Goal: Transaction & Acquisition: Purchase product/service

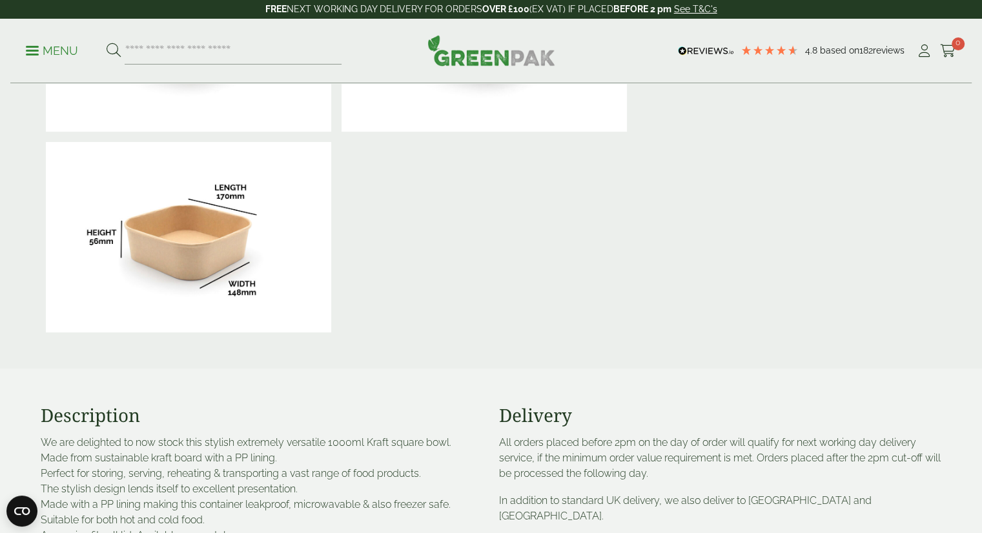
scroll to position [387, 0]
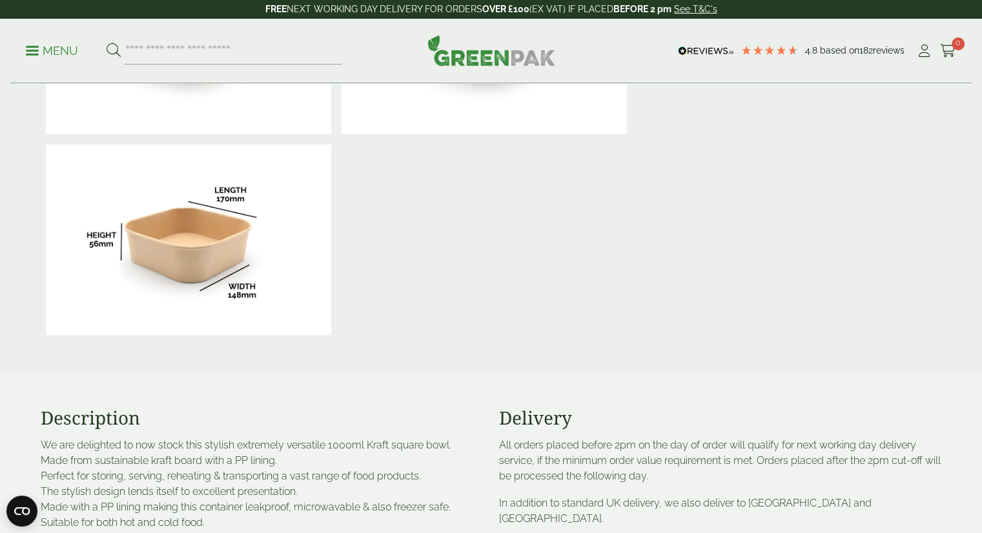
click at [758, 238] on div "1000ml Kraft Square Bowl Product Code GP2723009 In stock Typically up-to 30% ch…" at bounding box center [802, 39] width 278 height 602
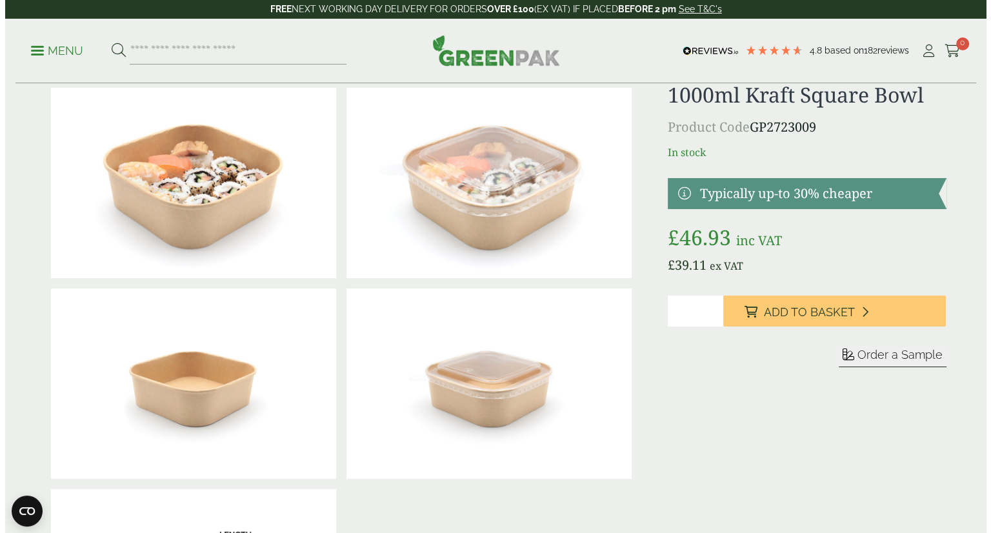
scroll to position [0, 0]
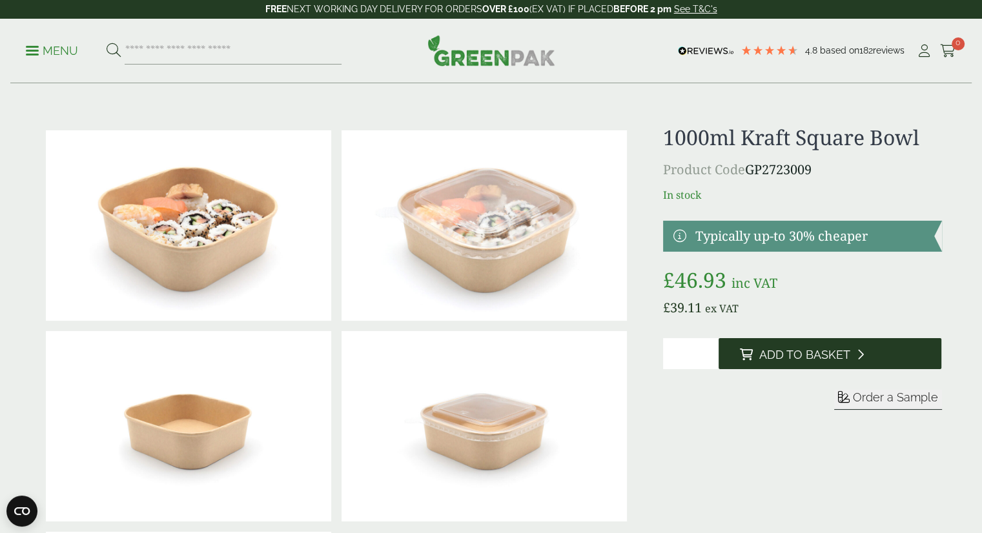
click at [771, 352] on span "Add to Basket" at bounding box center [803, 355] width 91 height 14
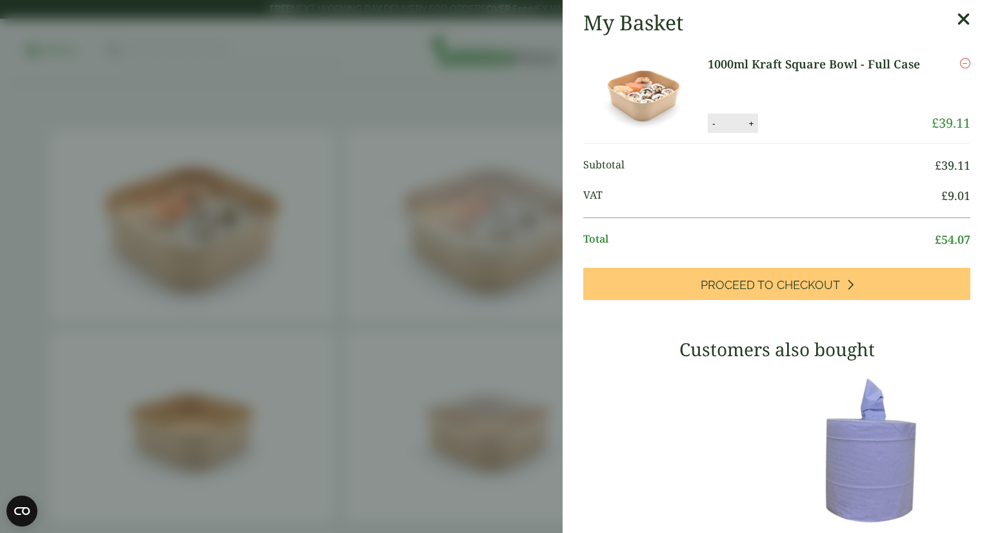
click at [957, 19] on icon at bounding box center [964, 19] width 14 height 18
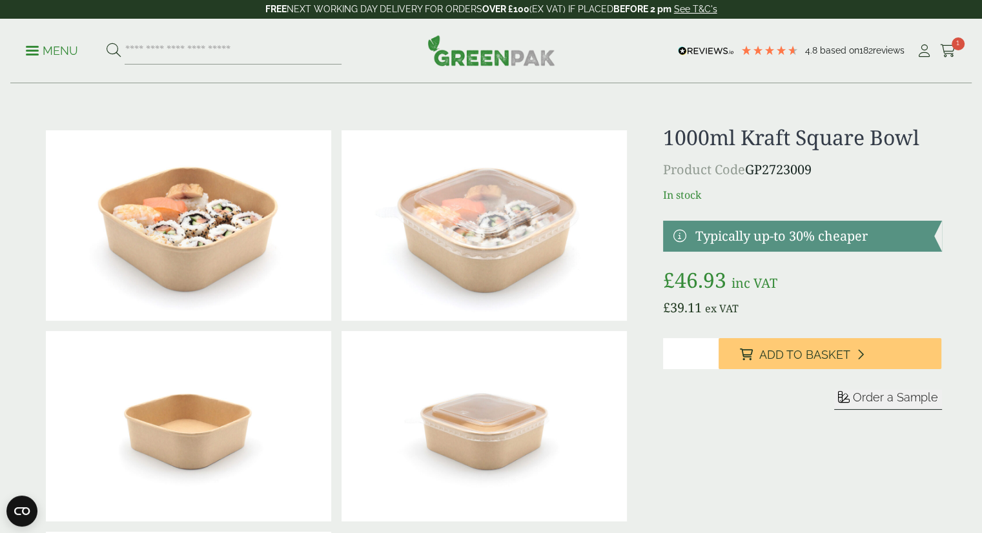
scroll to position [155, 0]
click at [736, 476] on div "1000ml Kraft Square Bowl Product Code GP2723009 In stock Typically up-to 30% ch…" at bounding box center [802, 426] width 278 height 602
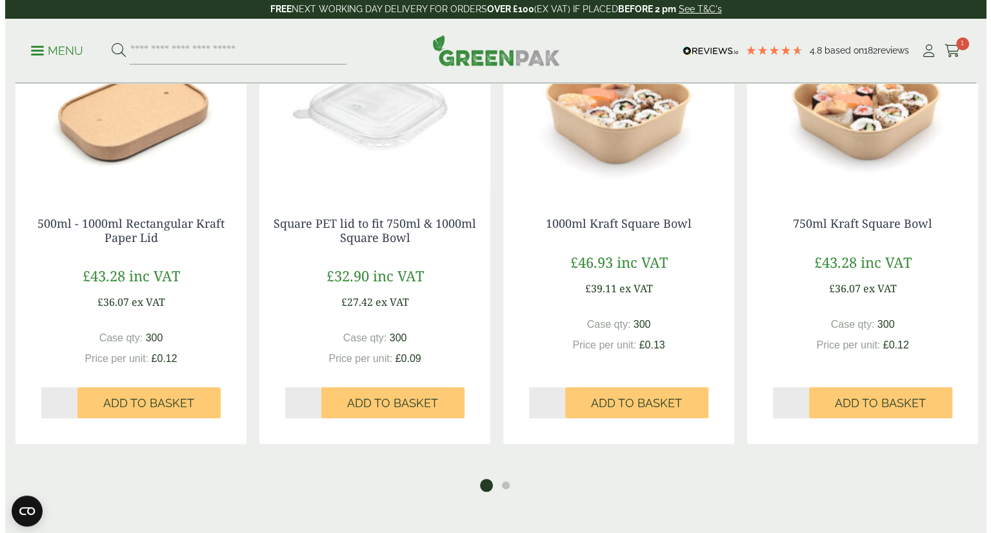
scroll to position [1291, 0]
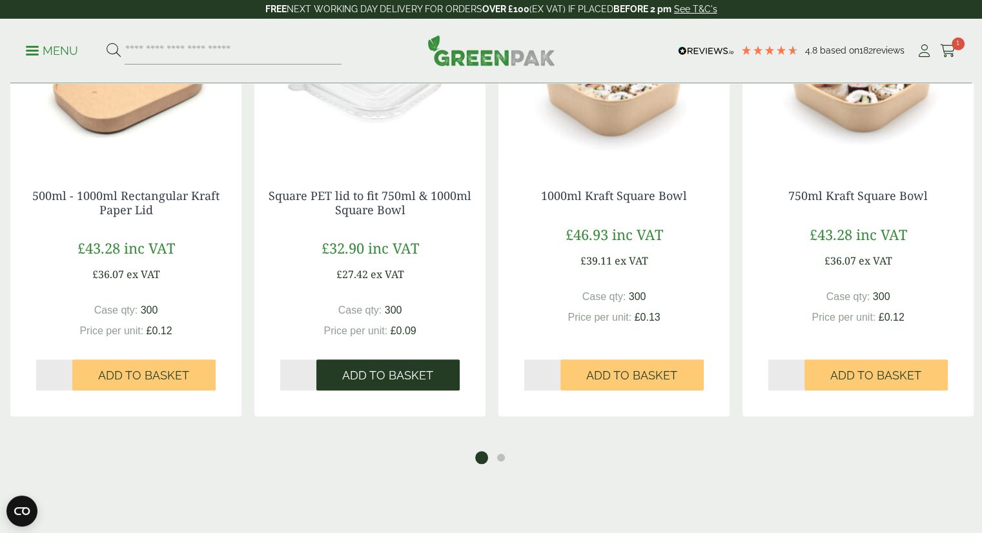
click at [405, 364] on button "Add to Basket" at bounding box center [387, 374] width 143 height 31
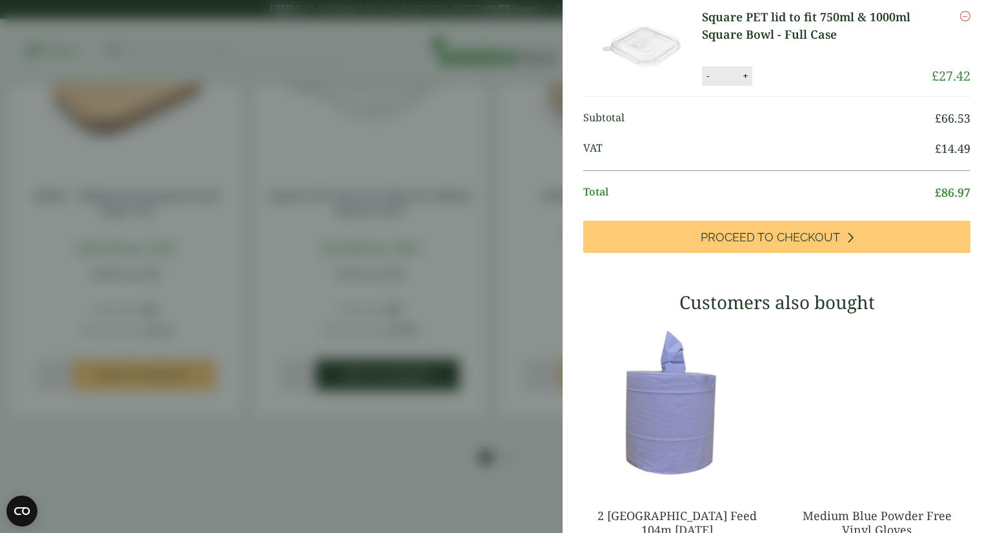
scroll to position [223, 0]
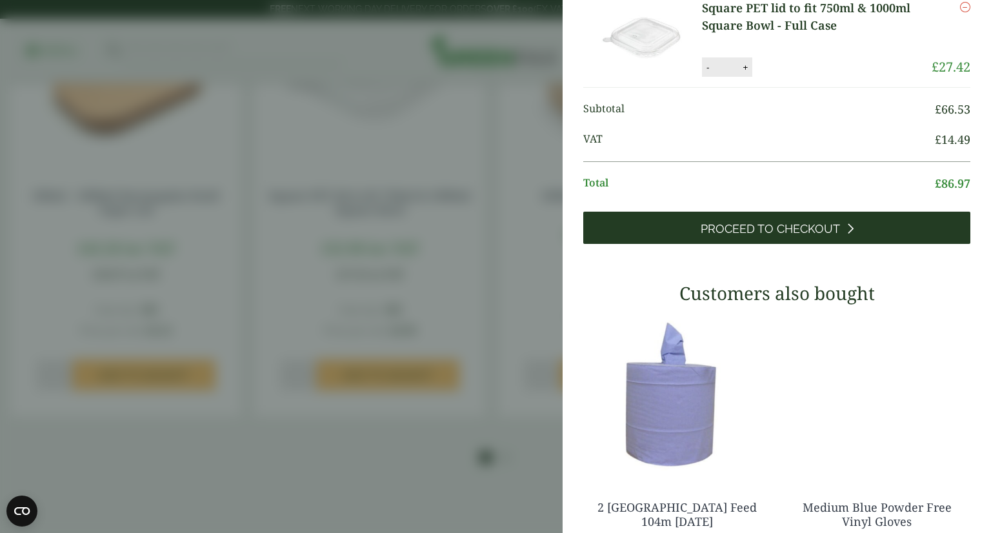
click at [825, 232] on span "Proceed to Checkout" at bounding box center [770, 229] width 139 height 14
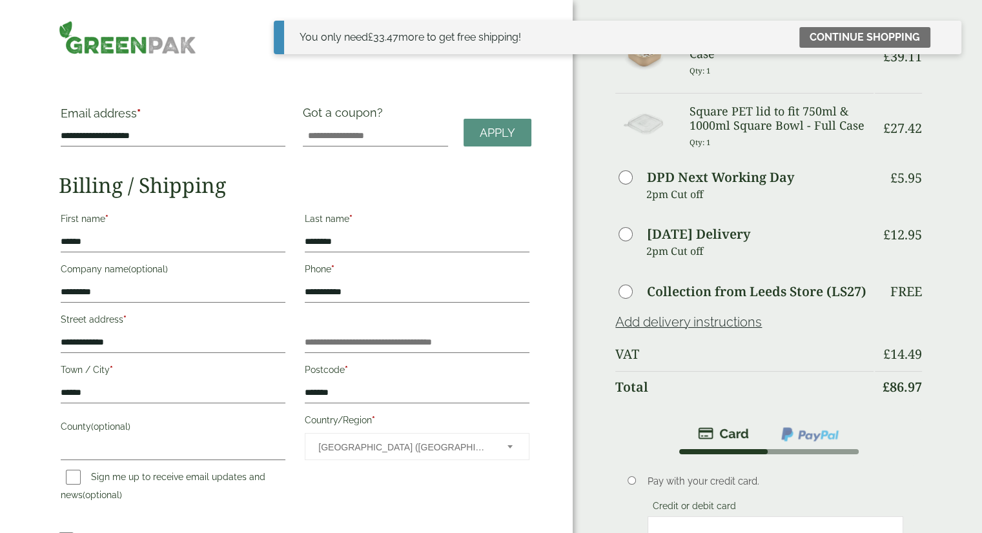
click at [969, 280] on div "Order Summary Item Ammount 1000ml Kraft Square Bowl - Full Case Qty: 1 £ 39.11 …" at bounding box center [776, 408] width 409 height 816
click at [947, 36] on icon at bounding box center [945, 37] width 10 height 10
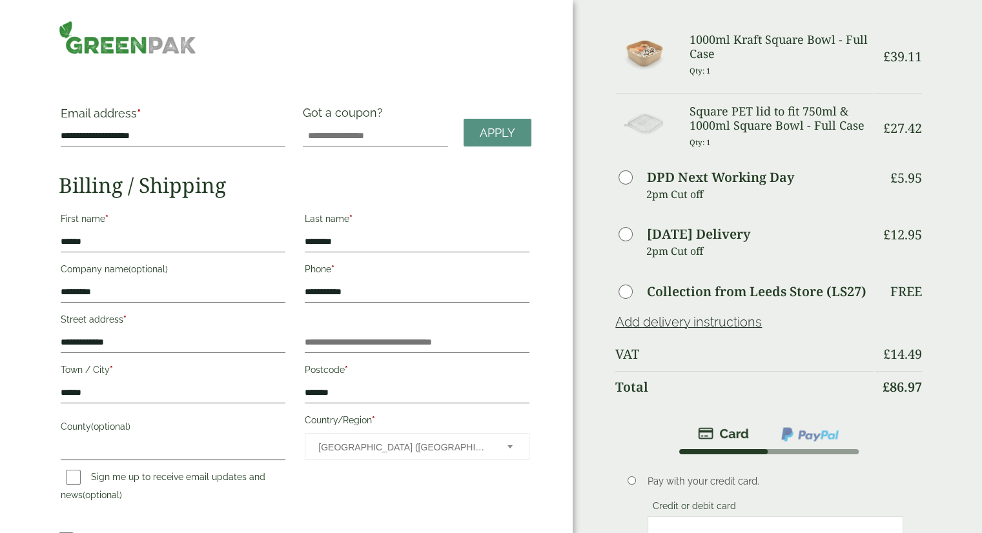
click at [549, 103] on div "**********" at bounding box center [286, 408] width 572 height 816
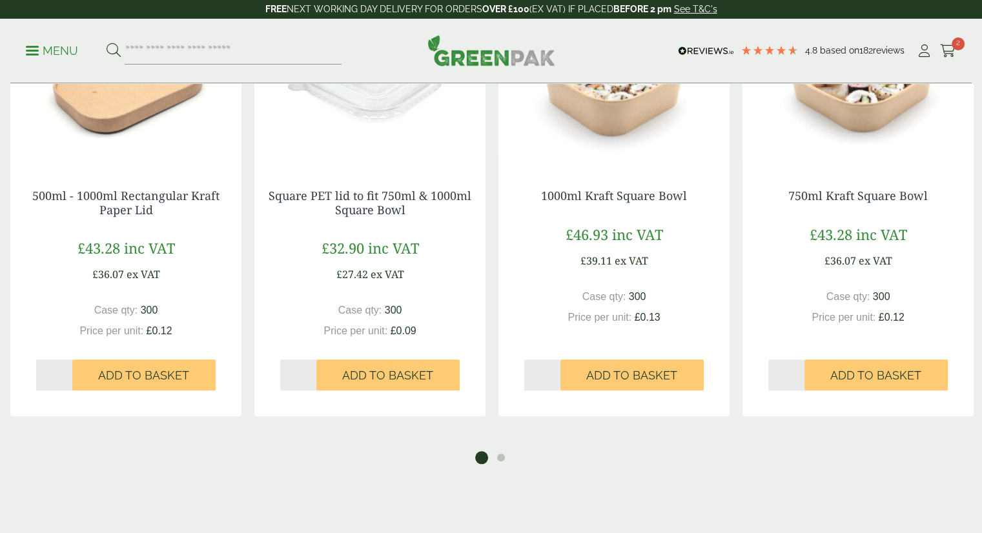
scroll to position [1291, 0]
click at [976, 209] on div "750ml Kraft Square Bowl £ 43.28 inc VAT £ 36.07 ex VAT Case qty: 300 Price per …" at bounding box center [858, 209] width 244 height 414
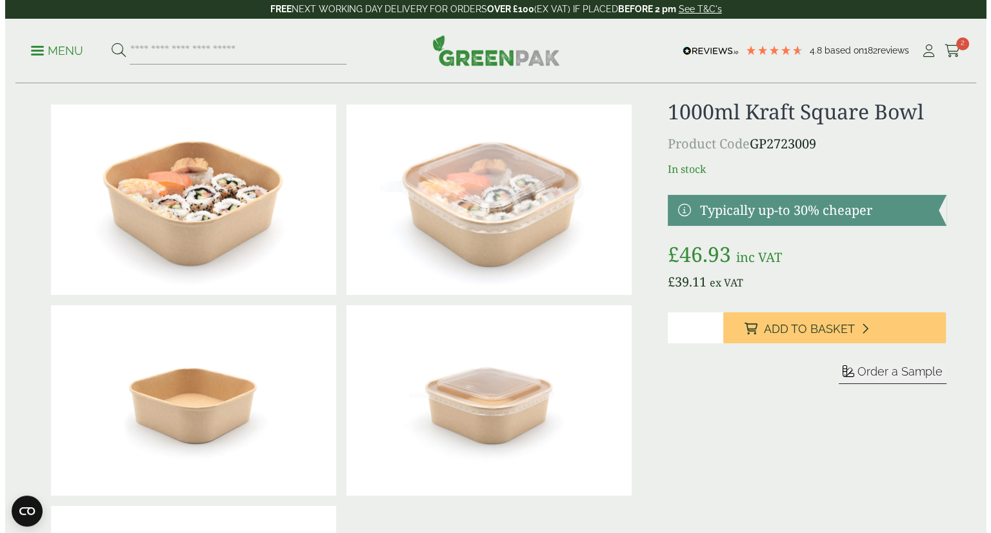
scroll to position [52, 0]
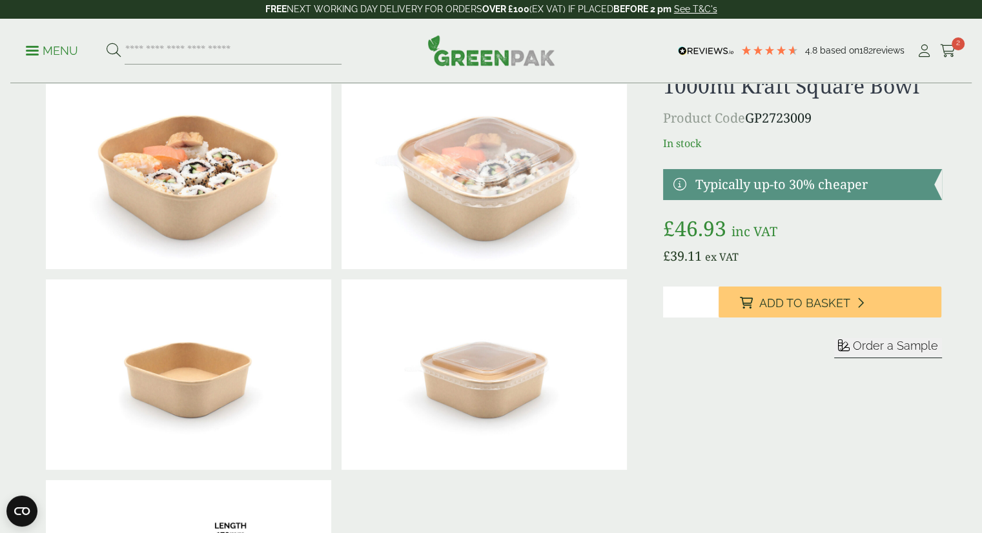
click at [36, 51] on span at bounding box center [32, 51] width 13 height 2
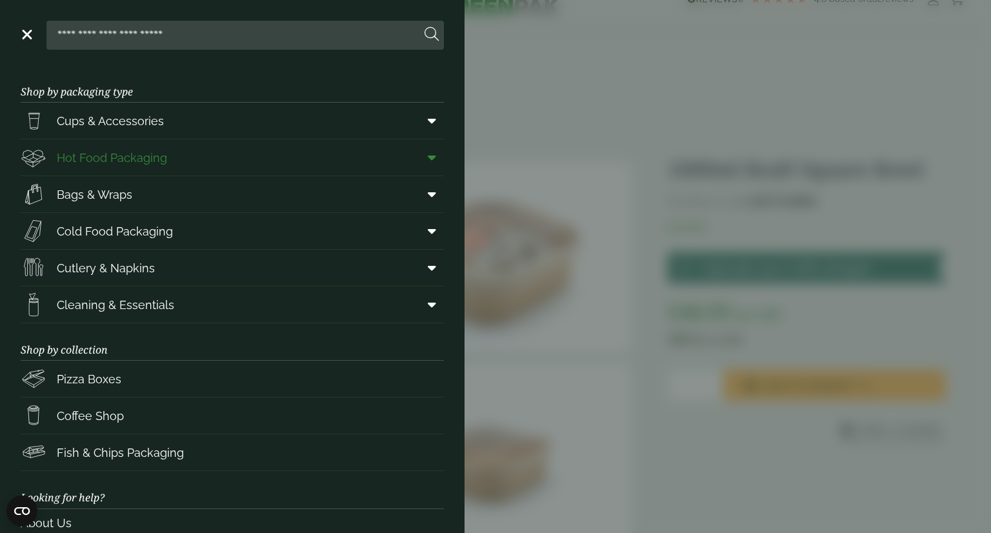
click at [126, 161] on span "Hot Food Packaging" at bounding box center [112, 157] width 110 height 17
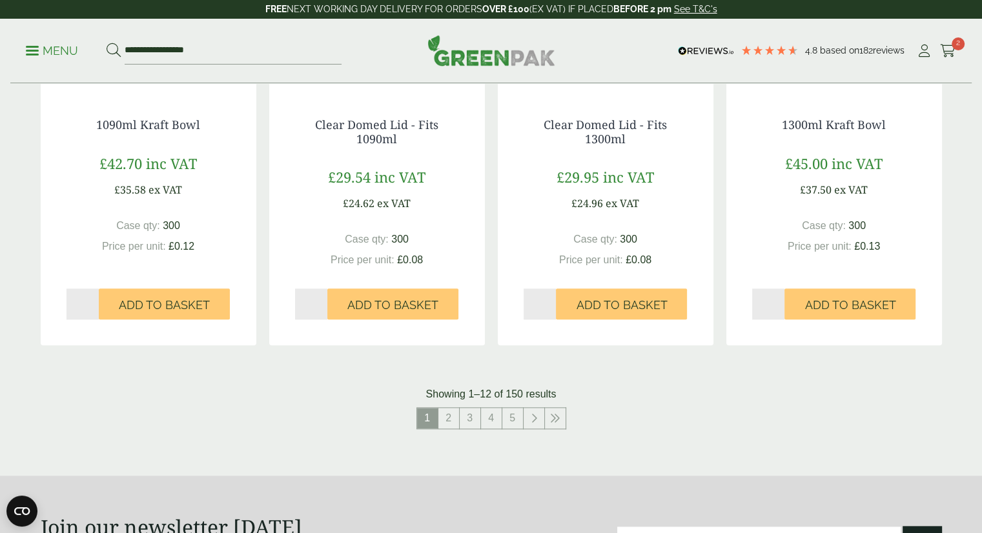
scroll to position [1471, 0]
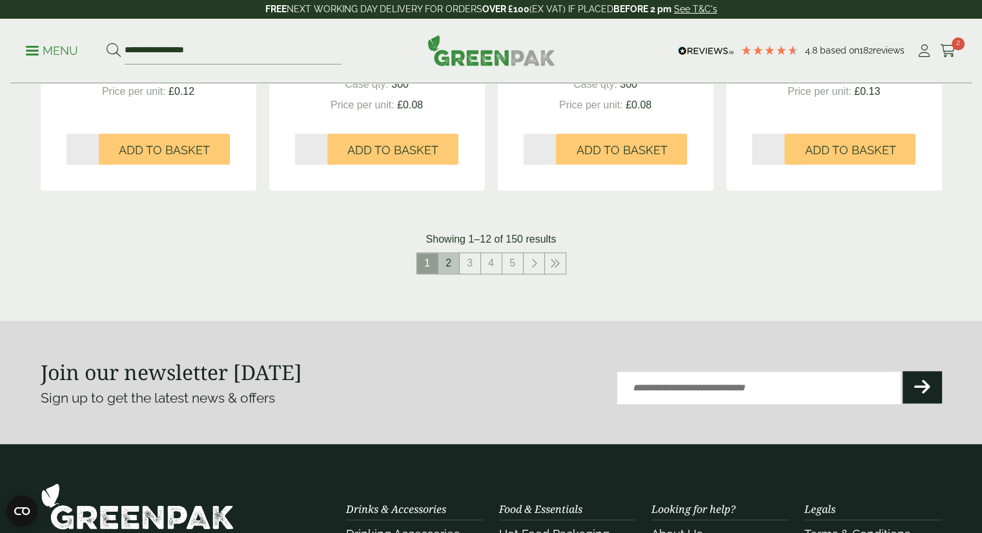
click at [448, 272] on link "2" at bounding box center [448, 263] width 21 height 21
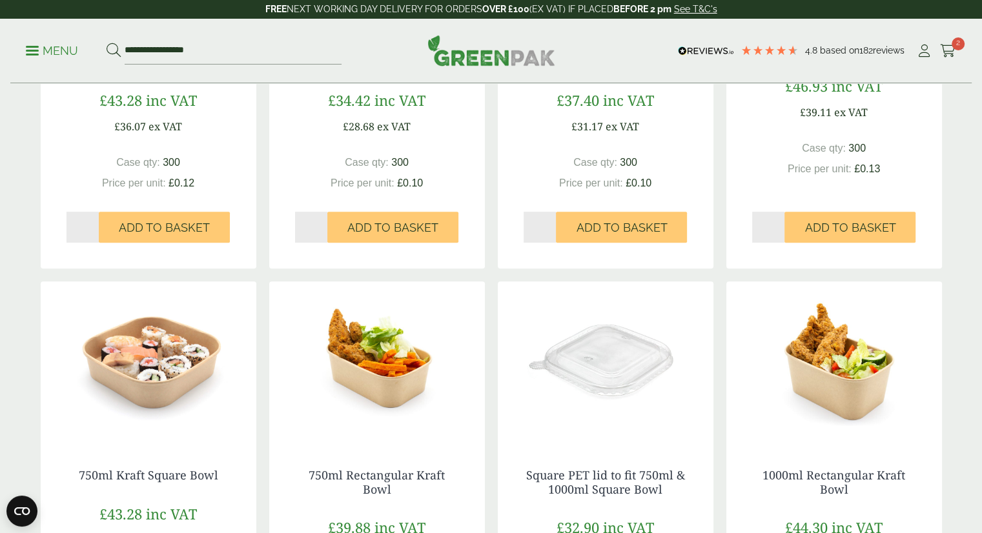
scroll to position [72, 0]
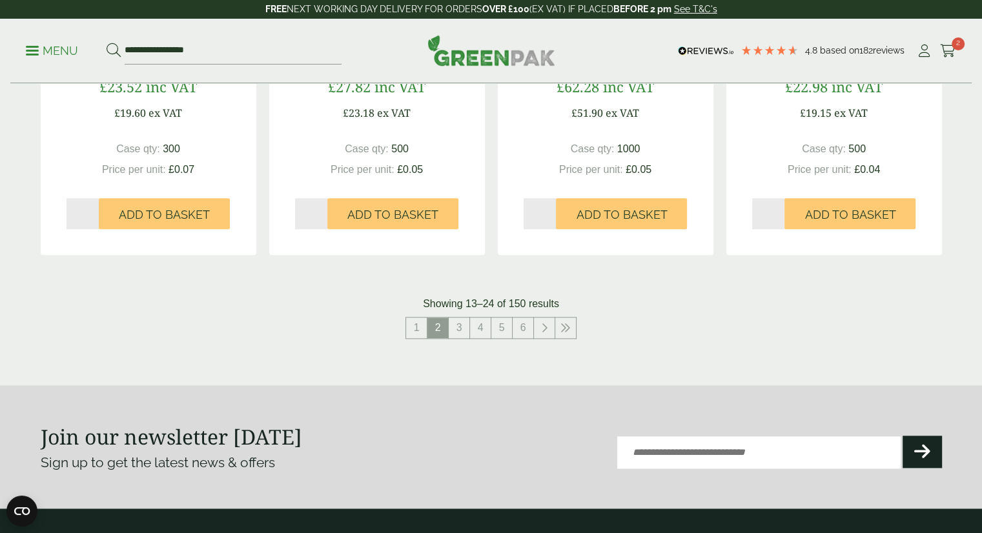
scroll to position [1440, 0]
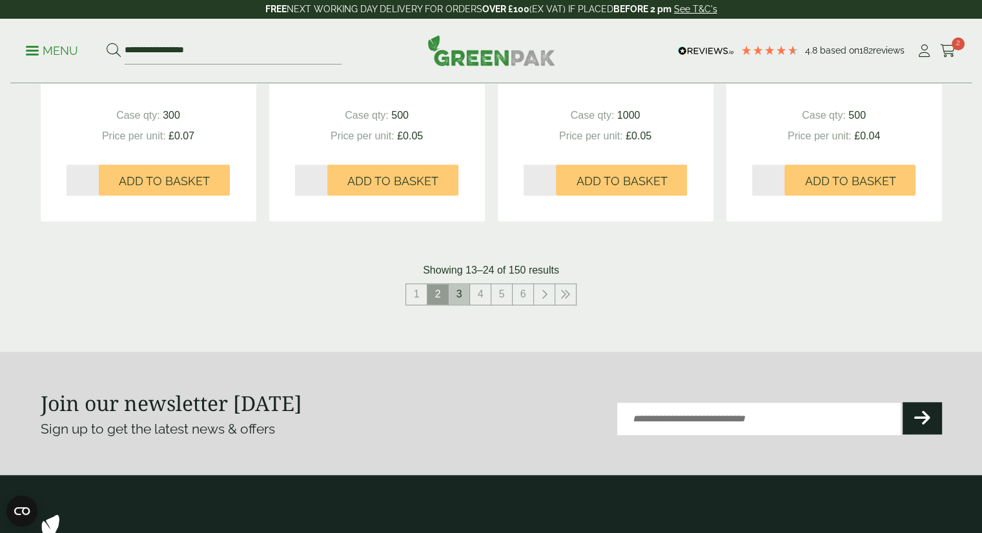
click at [465, 291] on link "3" at bounding box center [459, 294] width 21 height 21
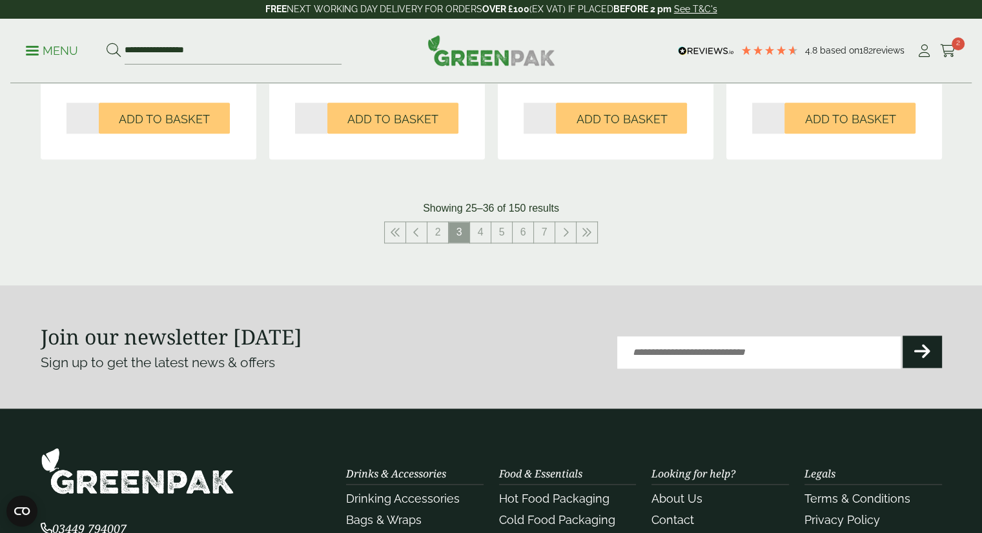
scroll to position [1647, 0]
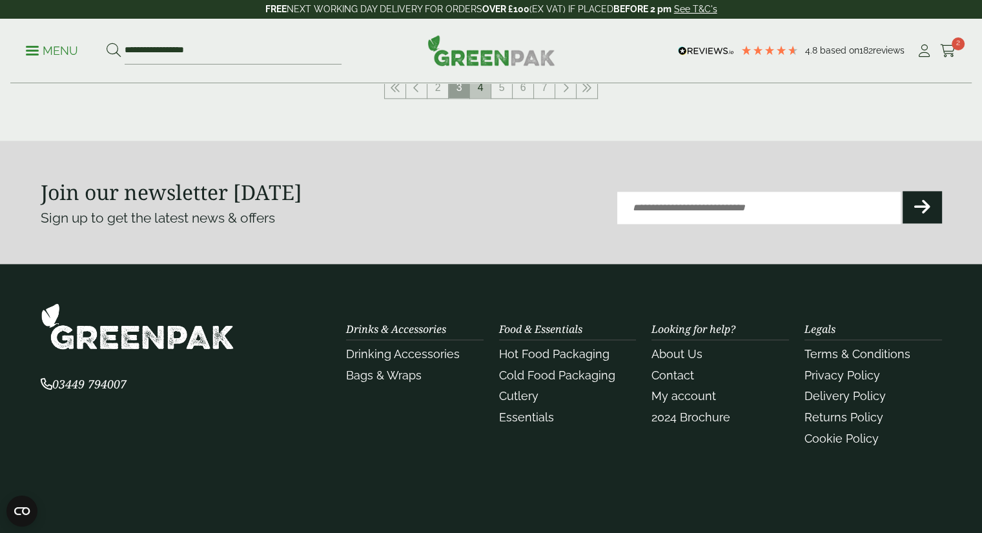
click at [480, 84] on link "4" at bounding box center [480, 87] width 21 height 21
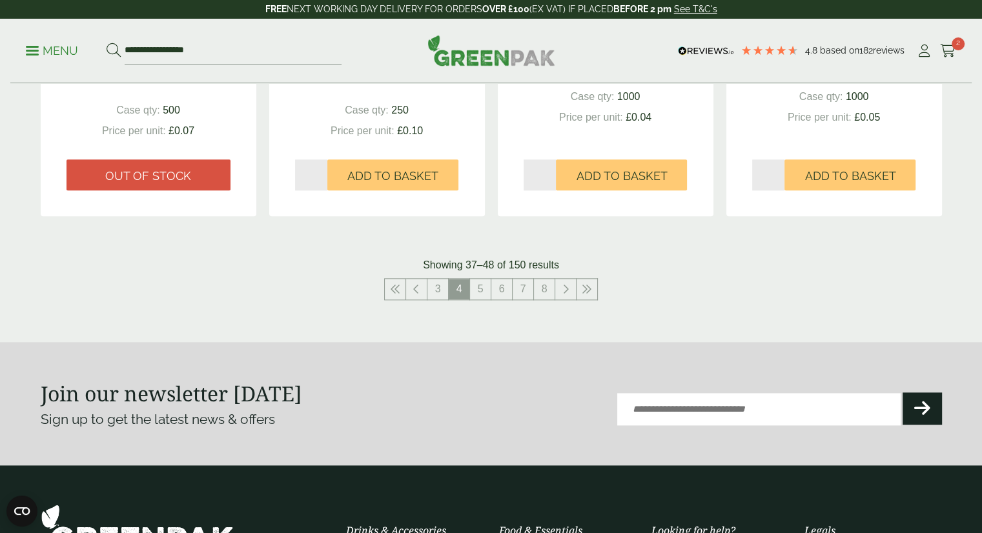
scroll to position [1471, 0]
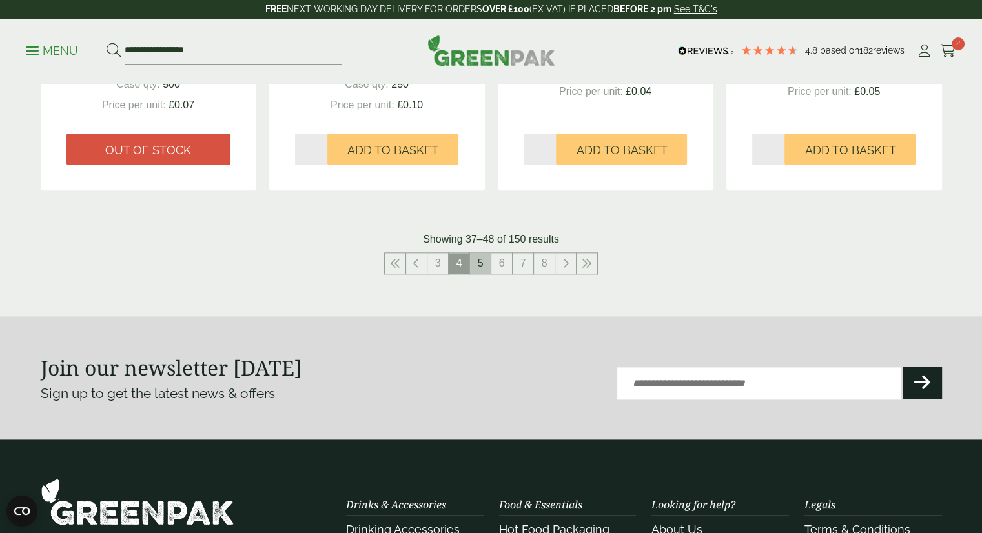
click at [481, 259] on link "5" at bounding box center [480, 263] width 21 height 21
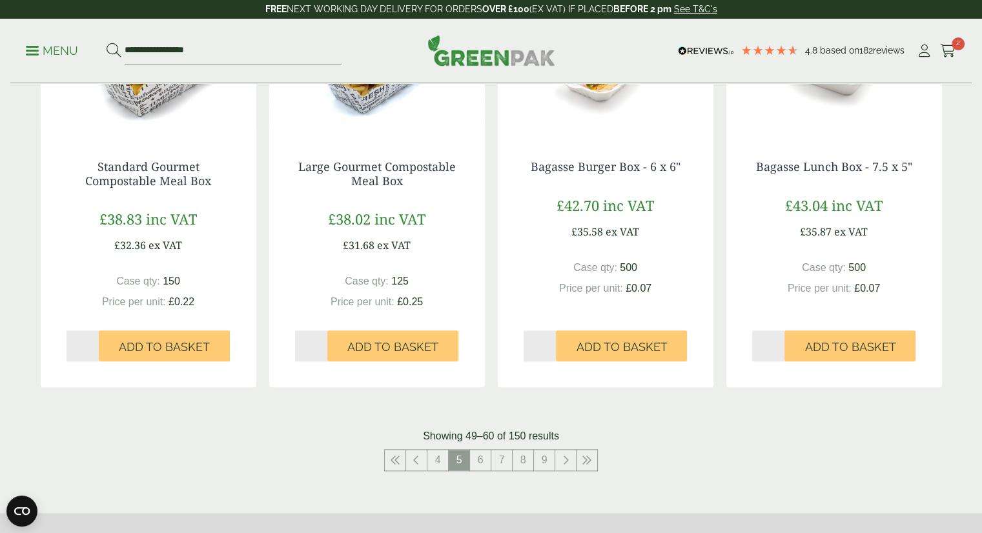
scroll to position [1471, 0]
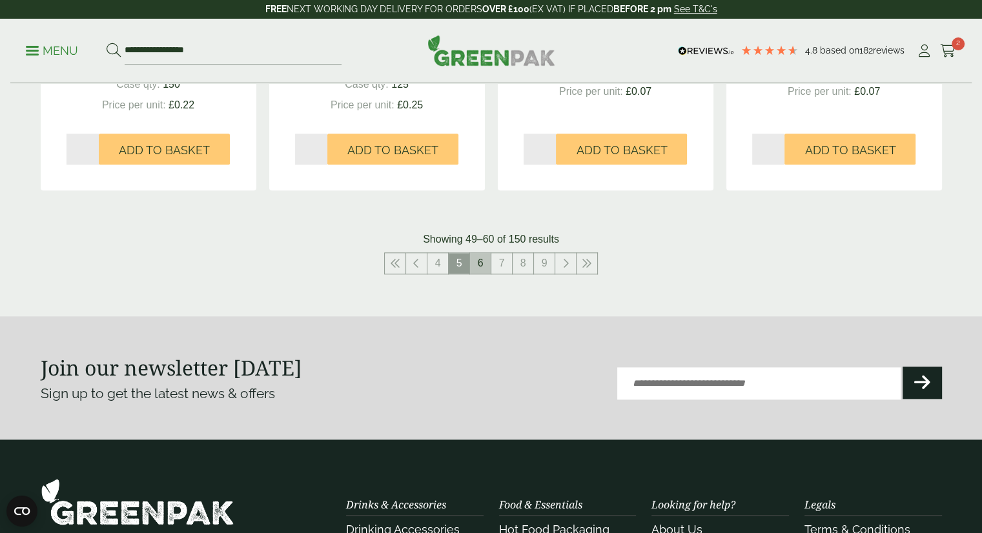
click at [479, 264] on link "6" at bounding box center [480, 263] width 21 height 21
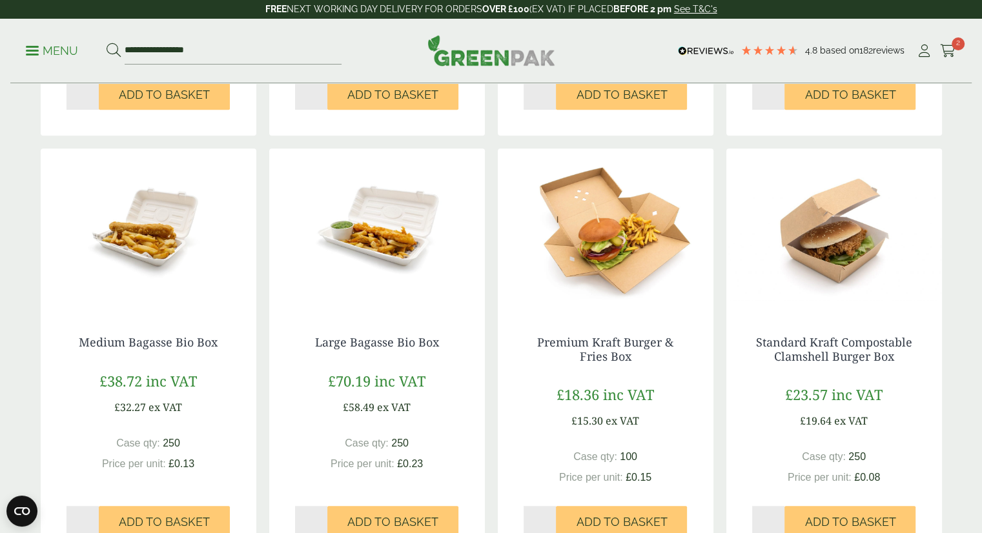
scroll to position [671, 0]
click at [642, 332] on div "Premium Kraft Burger & Fries Box £18.36 inc VAT £15.30 ex VAT Case qty: 100 Pri…" at bounding box center [606, 436] width 216 height 253
click at [635, 248] on img at bounding box center [606, 229] width 216 height 161
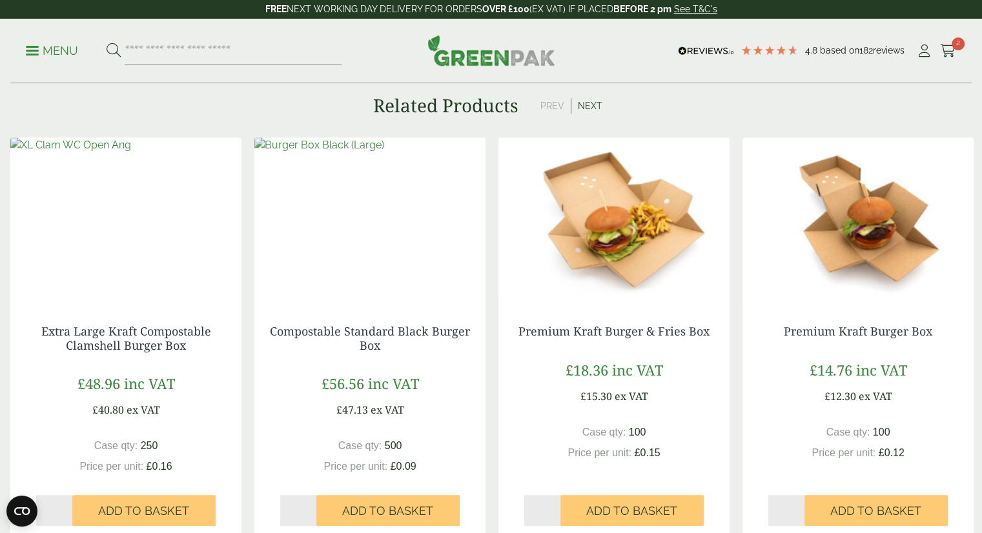
scroll to position [955, 0]
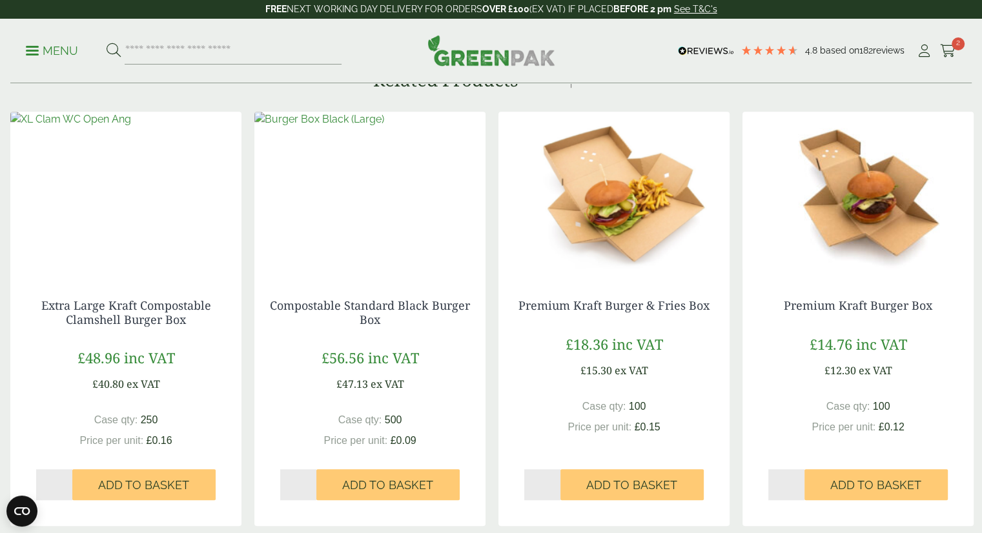
click at [897, 256] on img at bounding box center [857, 192] width 231 height 161
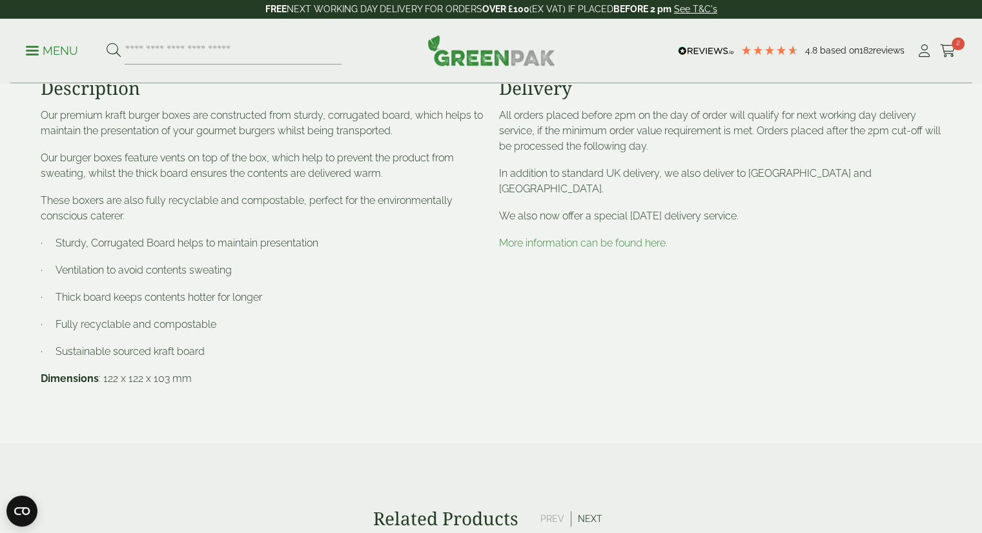
scroll to position [490, 0]
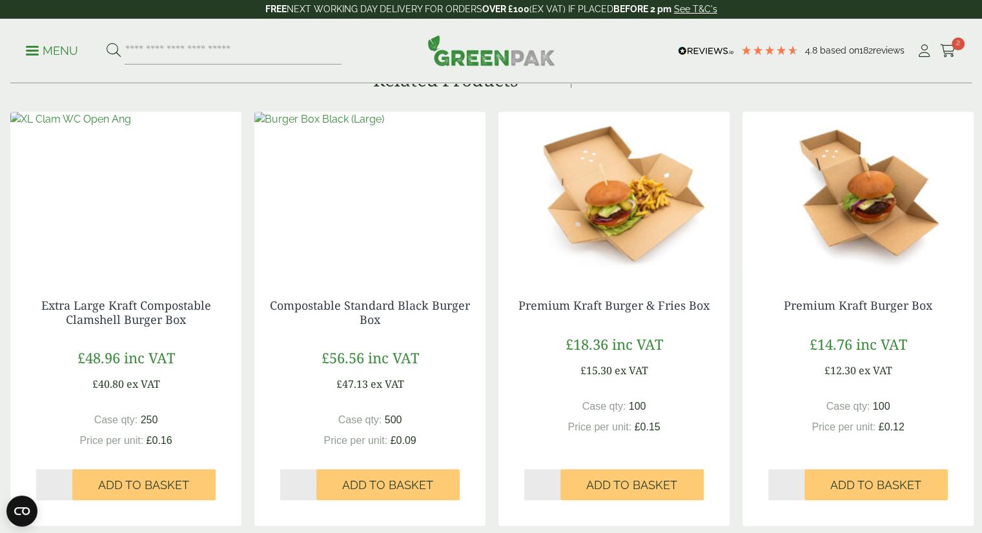
click at [736, 329] on div "Premium Kraft Burger Box £ 14.76 inc VAT £ 12.30 ex VAT Case qty: 100 Price per…" at bounding box center [858, 319] width 244 height 414
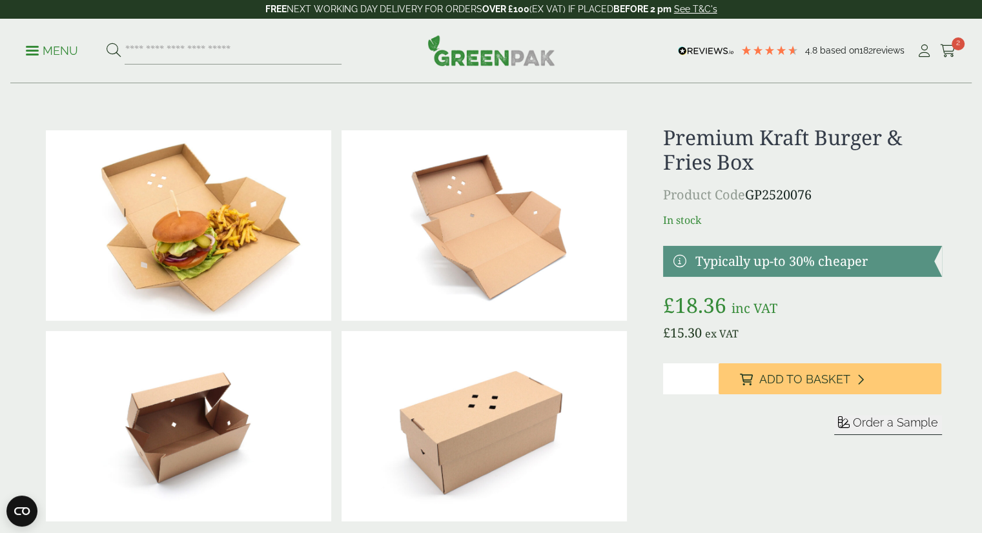
click at [36, 54] on link "Menu" at bounding box center [52, 49] width 52 height 13
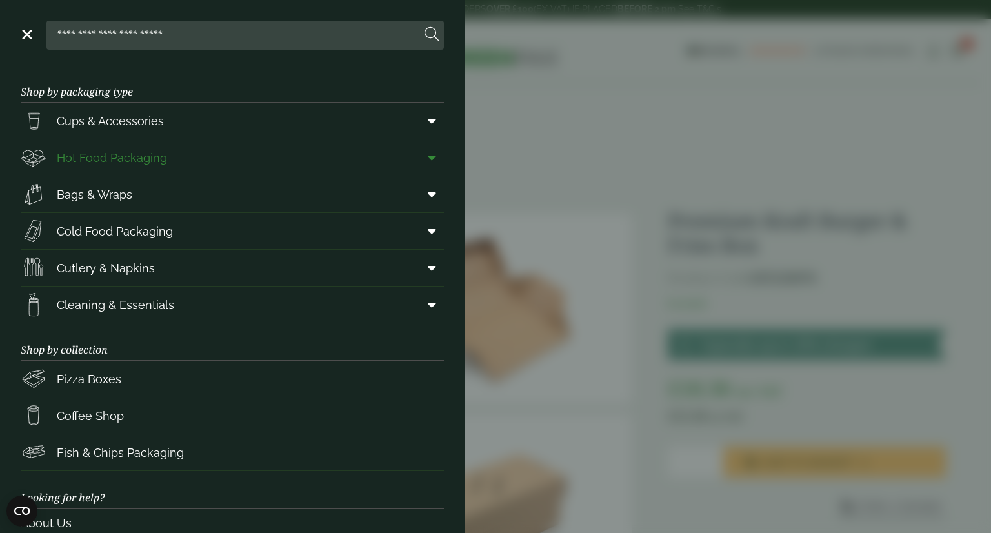
click at [67, 159] on span "Hot Food Packaging" at bounding box center [112, 157] width 110 height 17
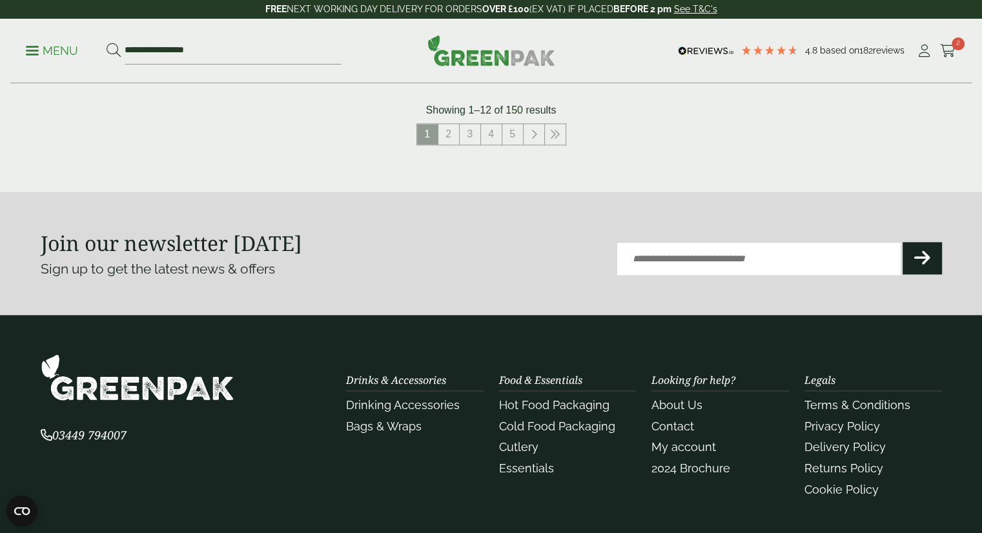
scroll to position [1602, 0]
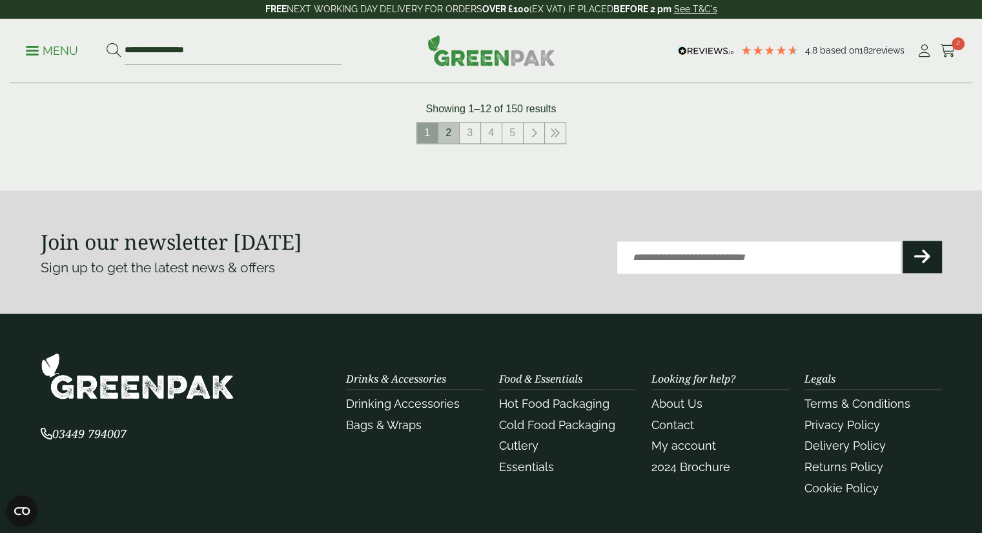
click at [442, 128] on link "2" at bounding box center [448, 133] width 21 height 21
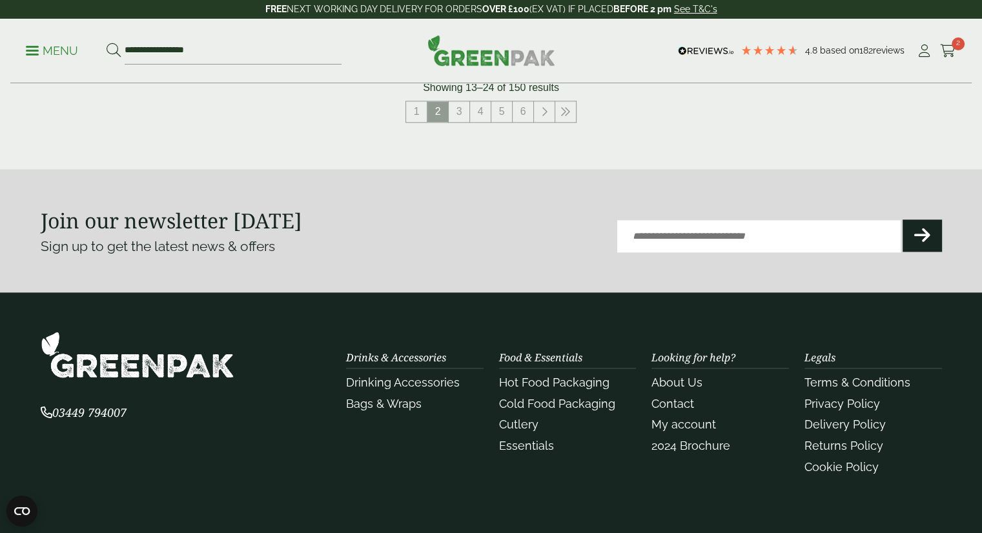
scroll to position [1653, 0]
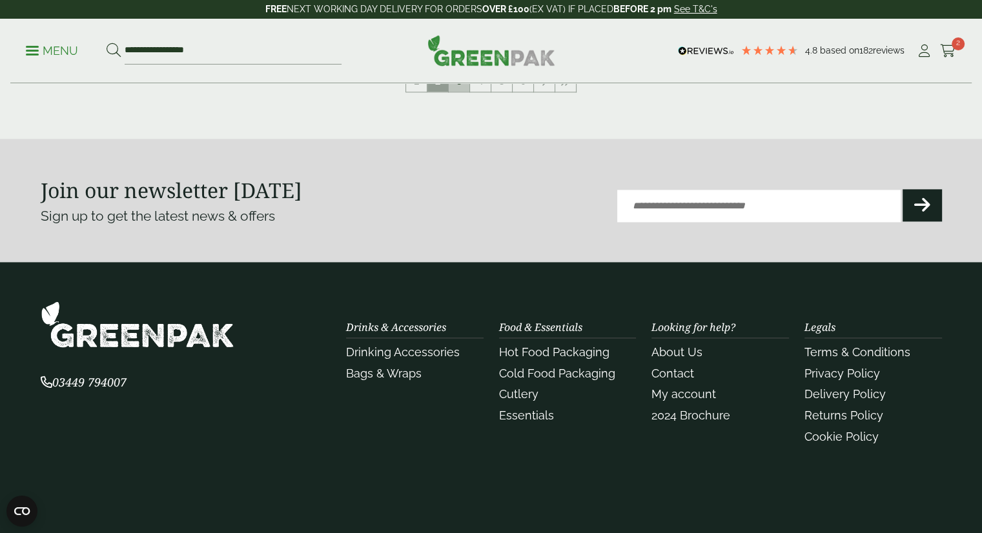
click at [459, 86] on link "3" at bounding box center [459, 81] width 21 height 21
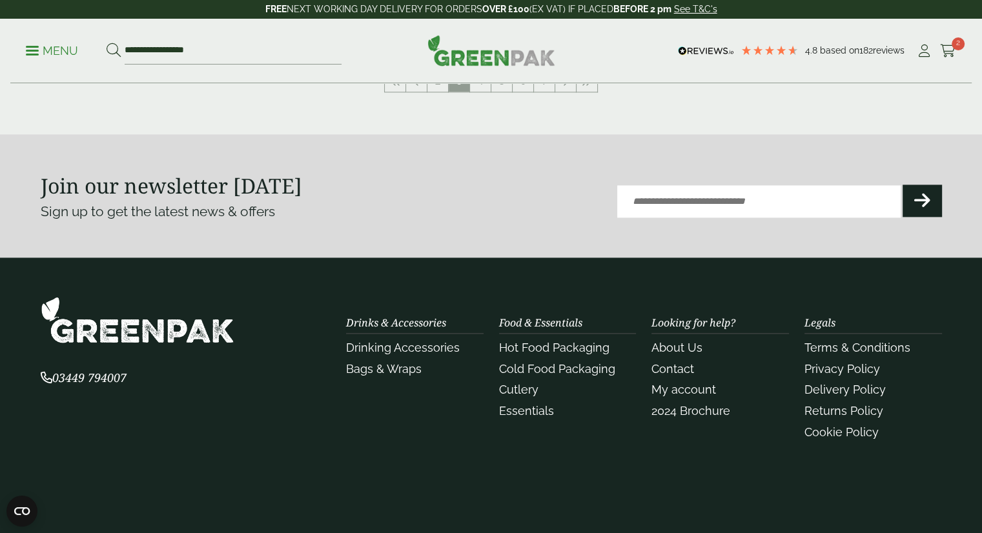
click at [677, 136] on section "Join our newsletter [DATE] Sign up to get the latest news & offers Email (Requi…" at bounding box center [491, 195] width 982 height 123
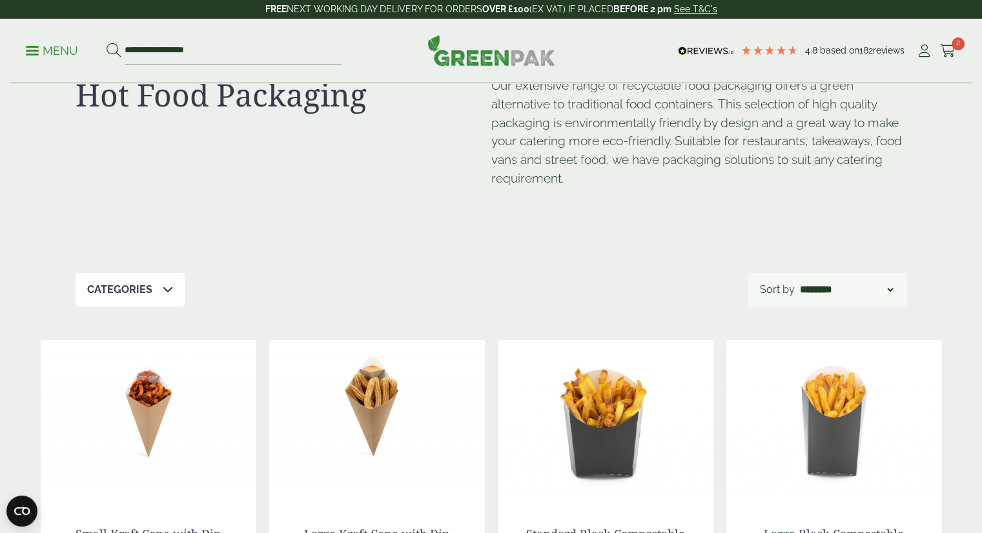
scroll to position [27, 0]
